Goal: Submit feedback/report problem

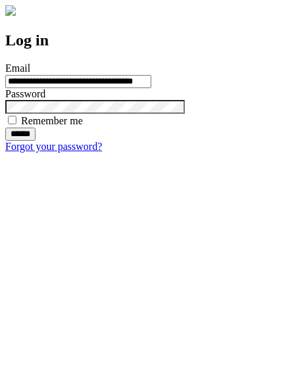
type input "**********"
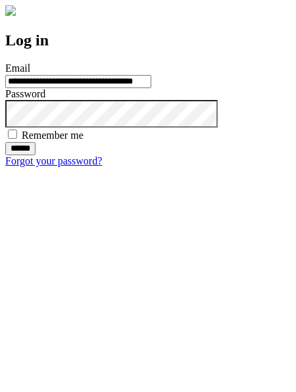
click at [36, 155] on input "******" at bounding box center [20, 148] width 30 height 13
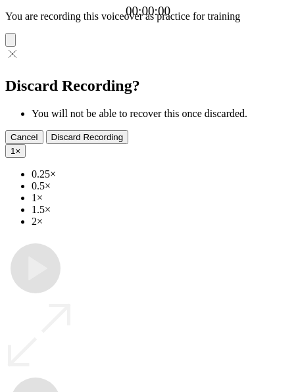
type input "**********"
